Goal: Information Seeking & Learning: Learn about a topic

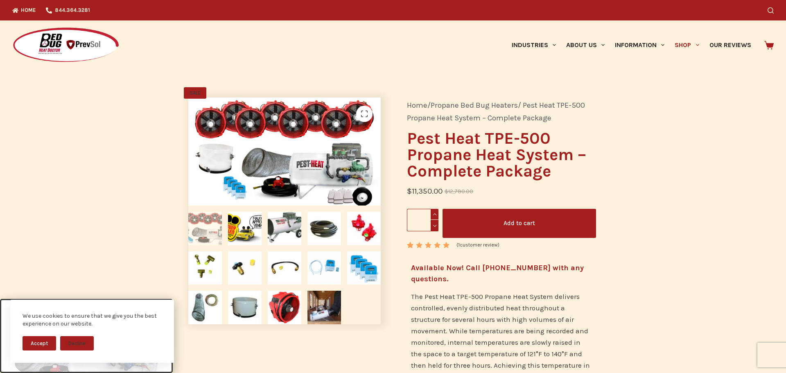
click at [43, 344] on button "Accept" at bounding box center [40, 343] width 34 height 14
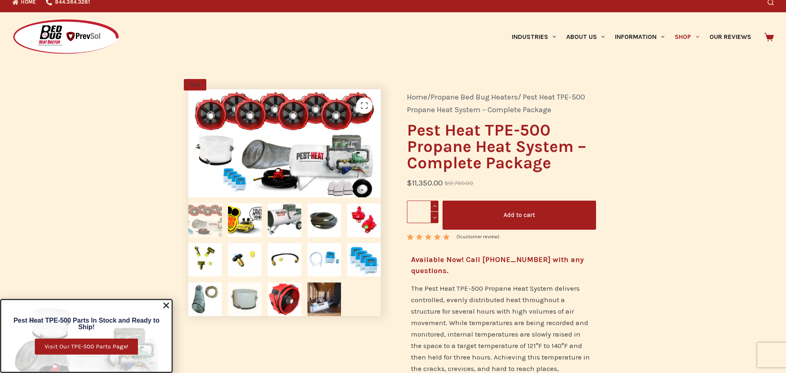
scroll to position [179, 0]
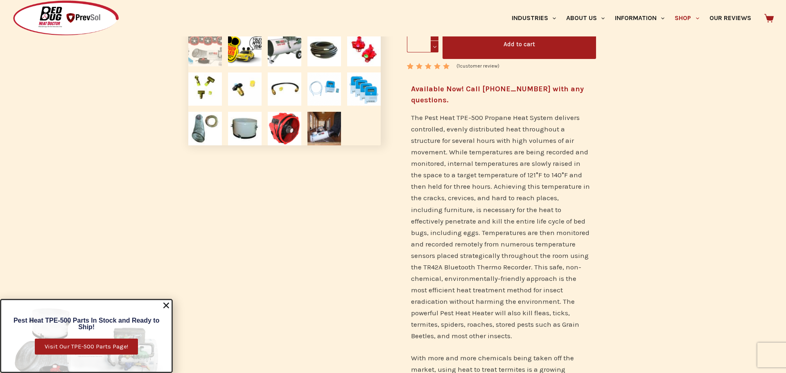
click at [166, 305] on use "Close" at bounding box center [166, 306] width 6 height 6
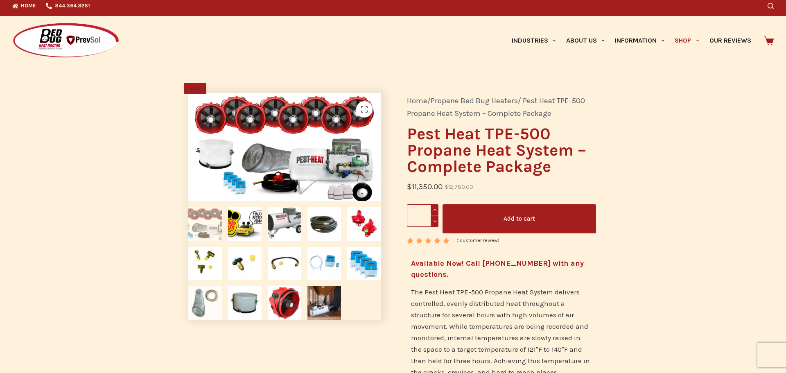
scroll to position [0, 0]
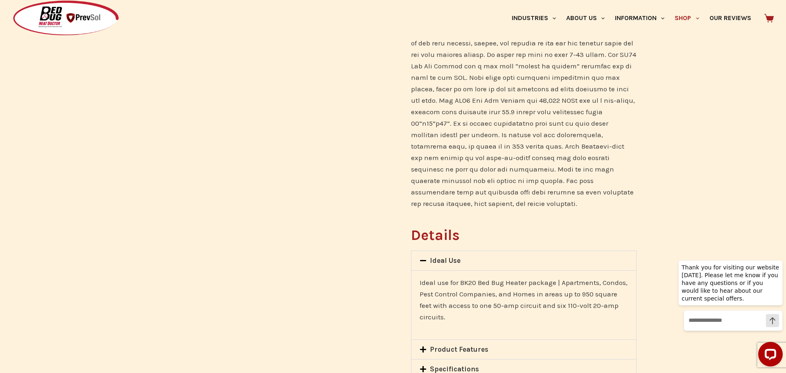
scroll to position [597, 0]
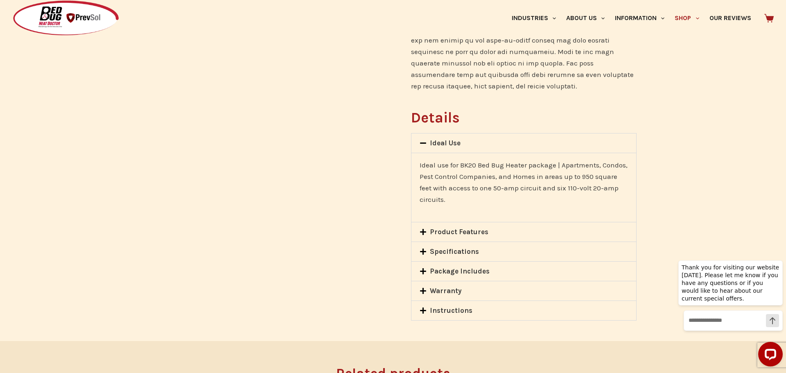
click at [473, 228] on link "Product Features" at bounding box center [459, 232] width 59 height 8
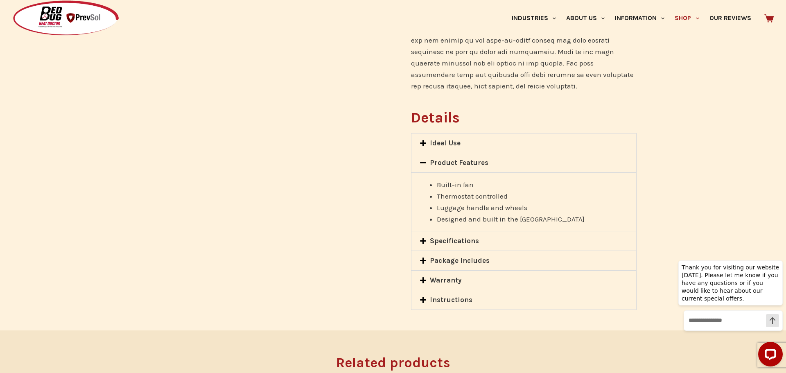
click at [450, 237] on link "Specifications" at bounding box center [454, 241] width 49 height 8
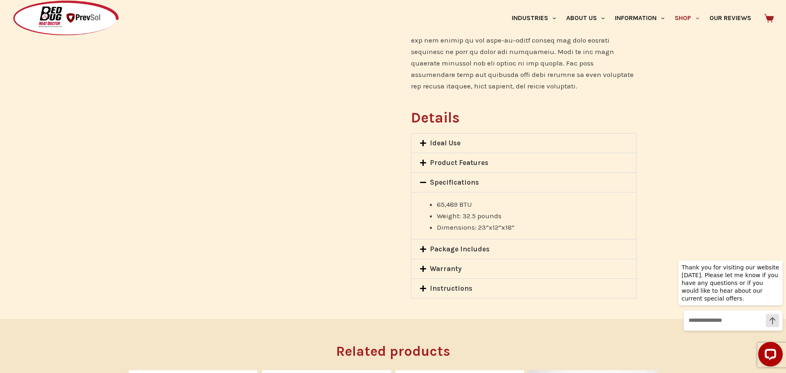
click at [456, 245] on link "Package Includes" at bounding box center [460, 249] width 60 height 8
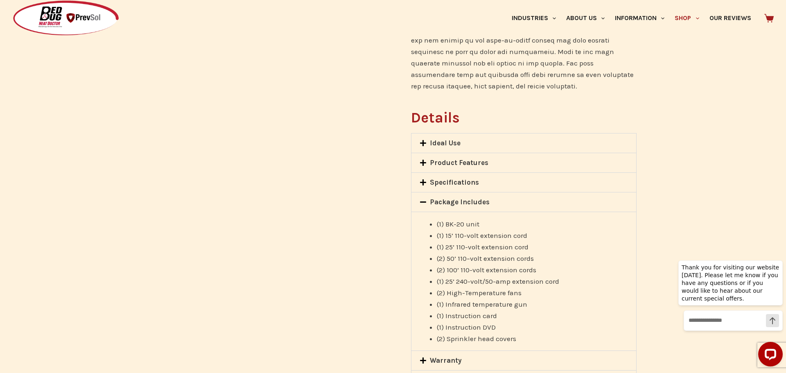
click at [467, 351] on div "Warranty" at bounding box center [524, 360] width 225 height 19
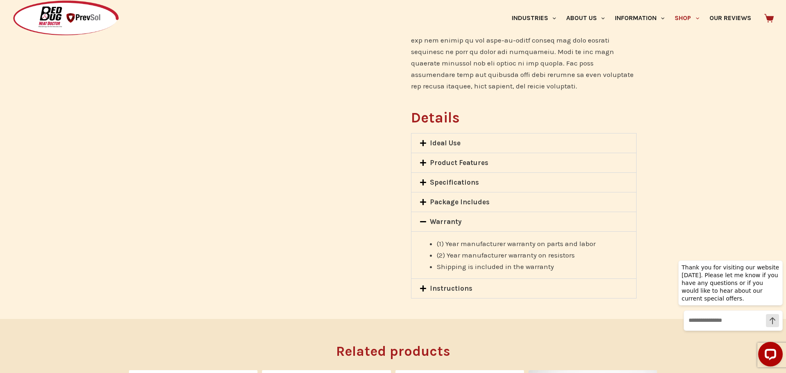
click at [459, 254] on div "(1) Year manufacturer warranty on parts and labor (2) Year manufacturer warrant…" at bounding box center [524, 254] width 225 height 47
click at [454, 284] on link "Instructions" at bounding box center [451, 288] width 43 height 8
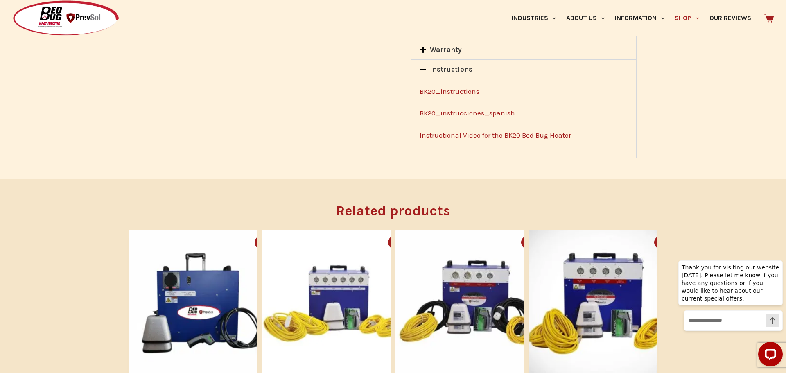
scroll to position [0, 0]
